Goal: Task Accomplishment & Management: Manage account settings

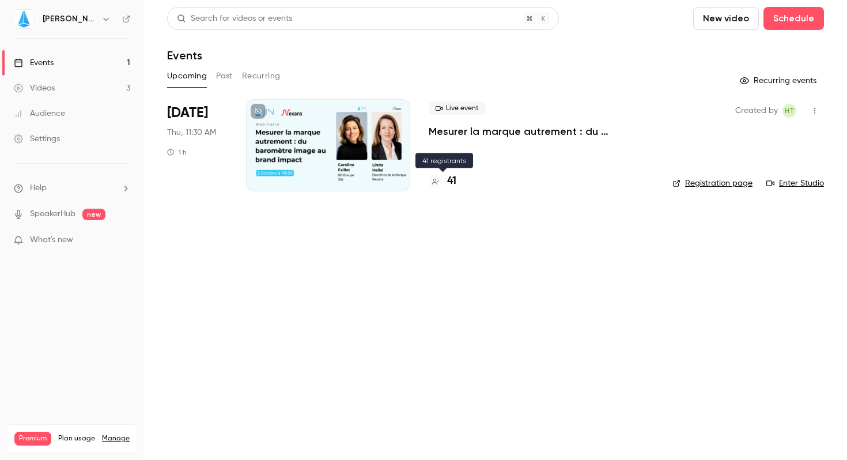
click at [449, 179] on h4 "41" at bounding box center [451, 181] width 9 height 16
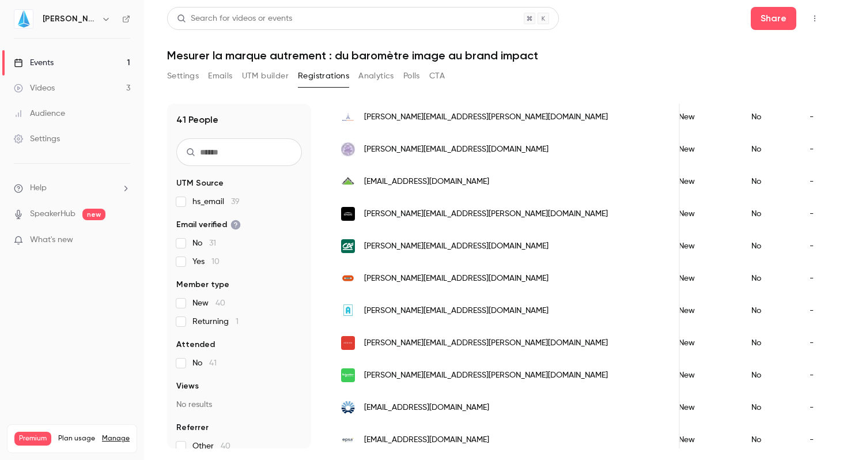
scroll to position [835, 0]
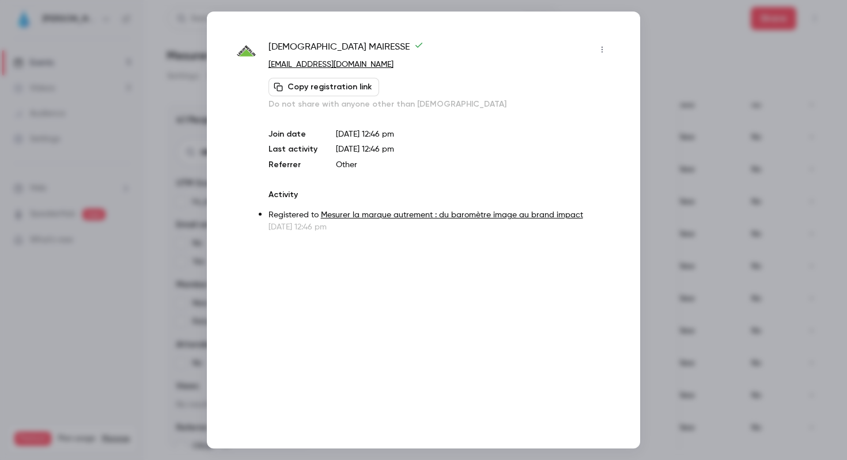
click at [595, 50] on button "button" at bounding box center [602, 49] width 18 height 18
click at [540, 42] on div at bounding box center [423, 230] width 847 height 460
click at [702, 106] on div at bounding box center [423, 230] width 847 height 460
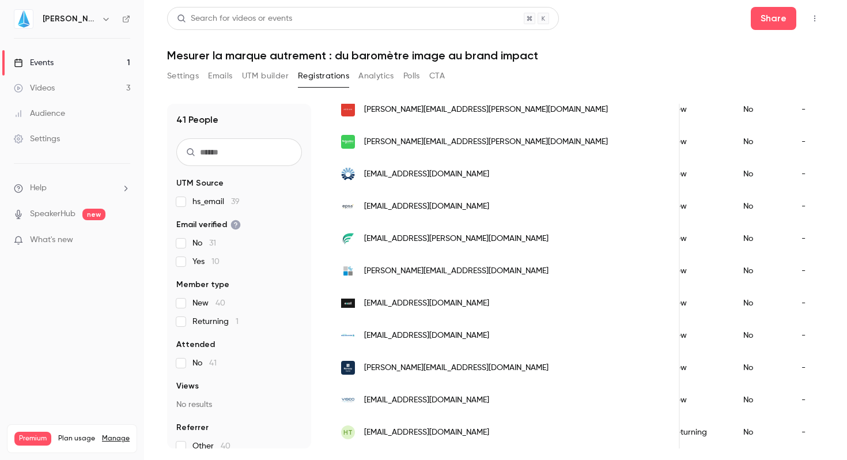
scroll to position [0, 268]
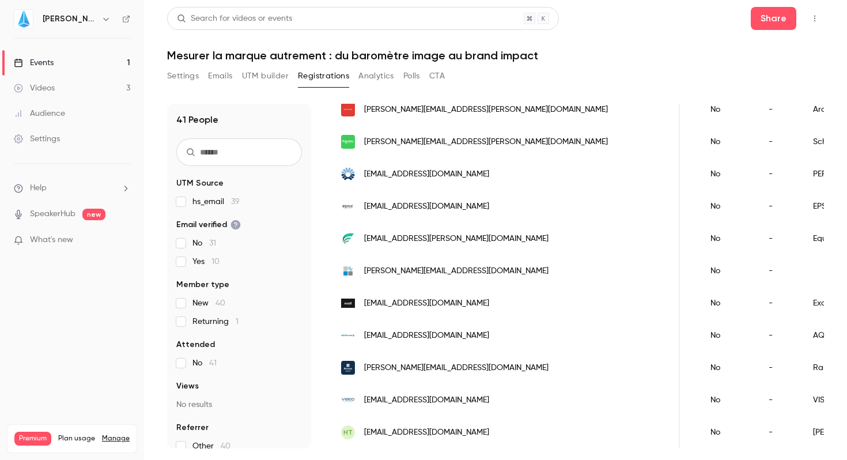
click at [43, 137] on div "Settings" at bounding box center [37, 139] width 46 height 12
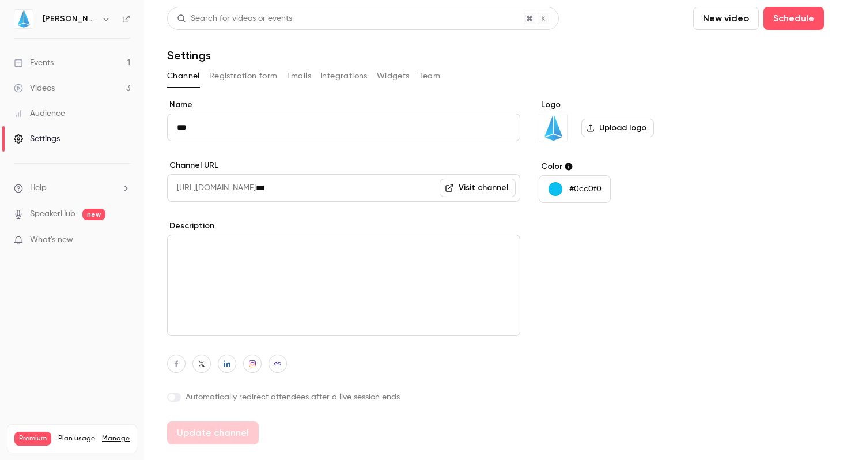
click at [240, 79] on button "Registration form" at bounding box center [243, 76] width 69 height 18
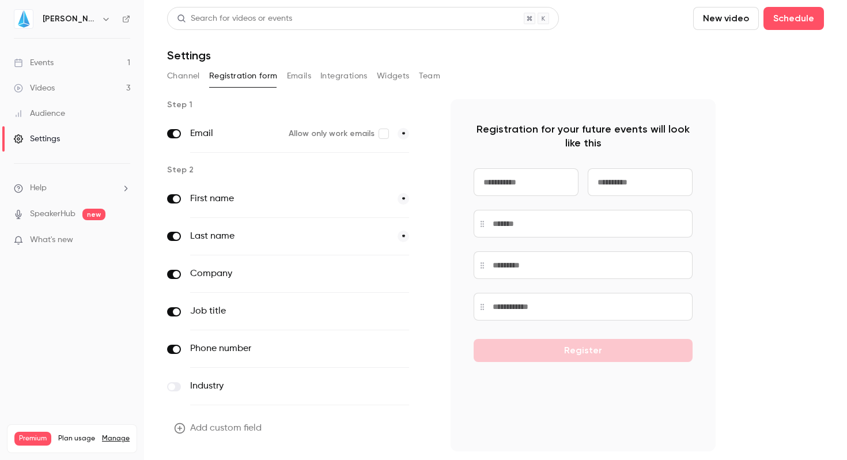
click at [387, 275] on button "optional" at bounding box center [389, 274] width 39 height 12
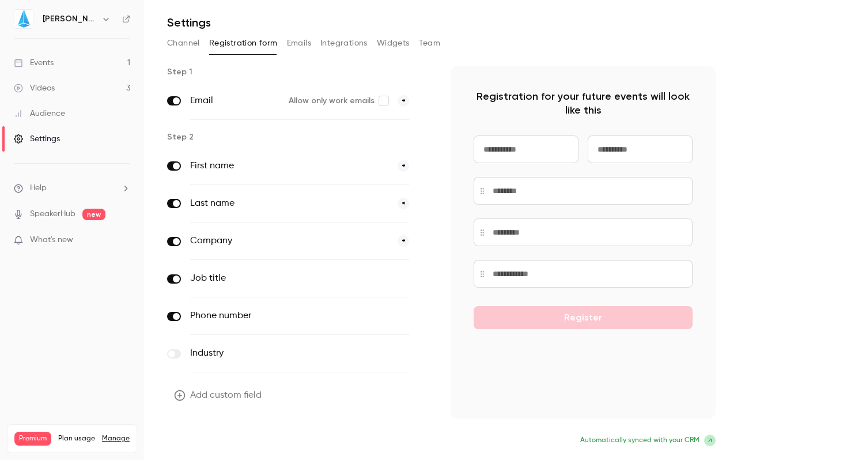
click at [214, 436] on button "Update form" at bounding box center [206, 441] width 78 height 23
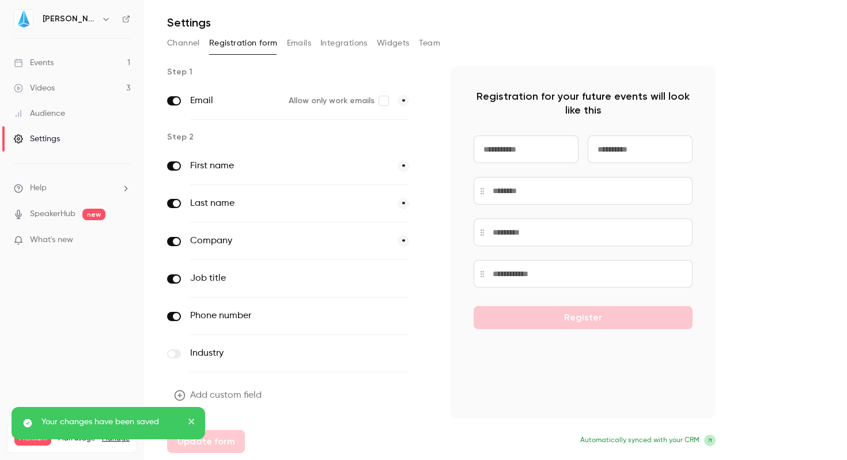
click at [39, 57] on div "Events" at bounding box center [34, 63] width 40 height 12
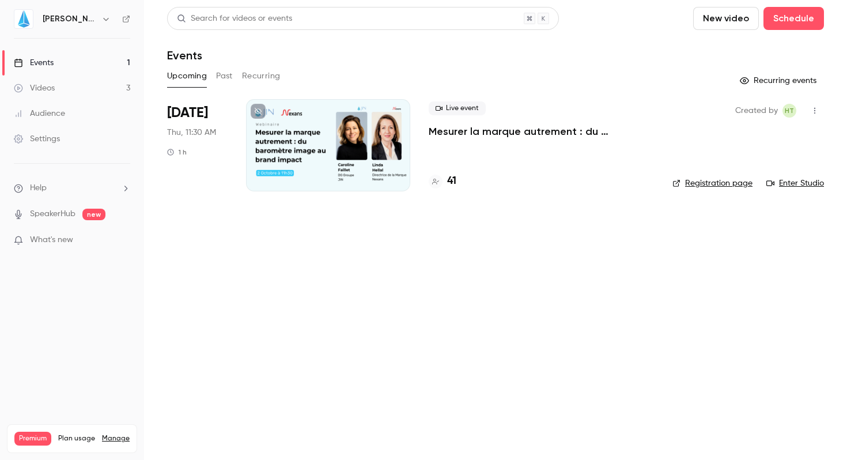
click at [711, 181] on link "Registration page" at bounding box center [712, 183] width 80 height 12
